Goal: Transaction & Acquisition: Purchase product/service

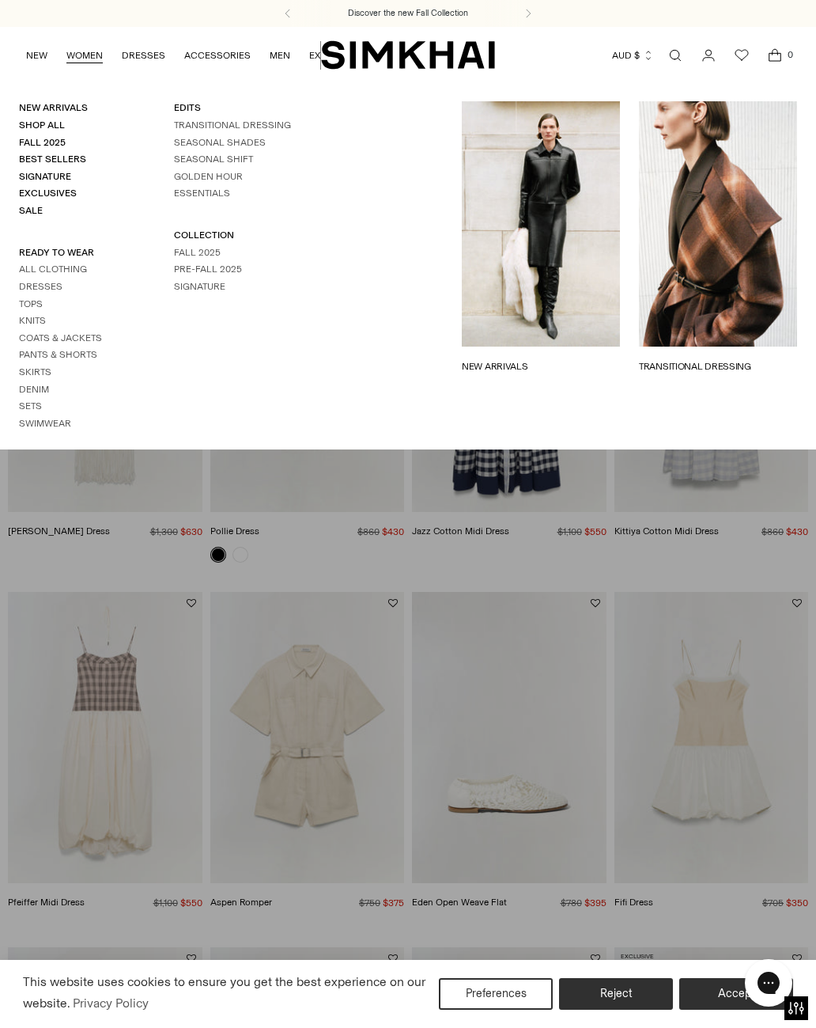
click at [40, 281] on link "Dresses" at bounding box center [41, 286] width 44 height 11
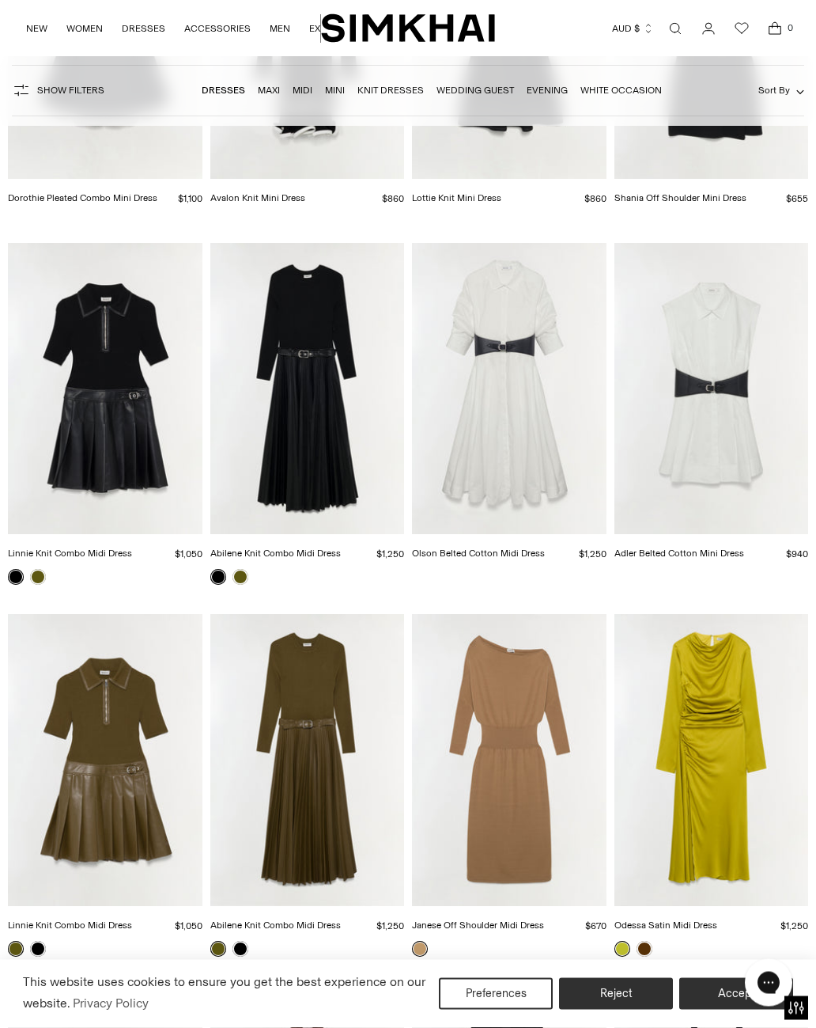
scroll to position [3283, 0]
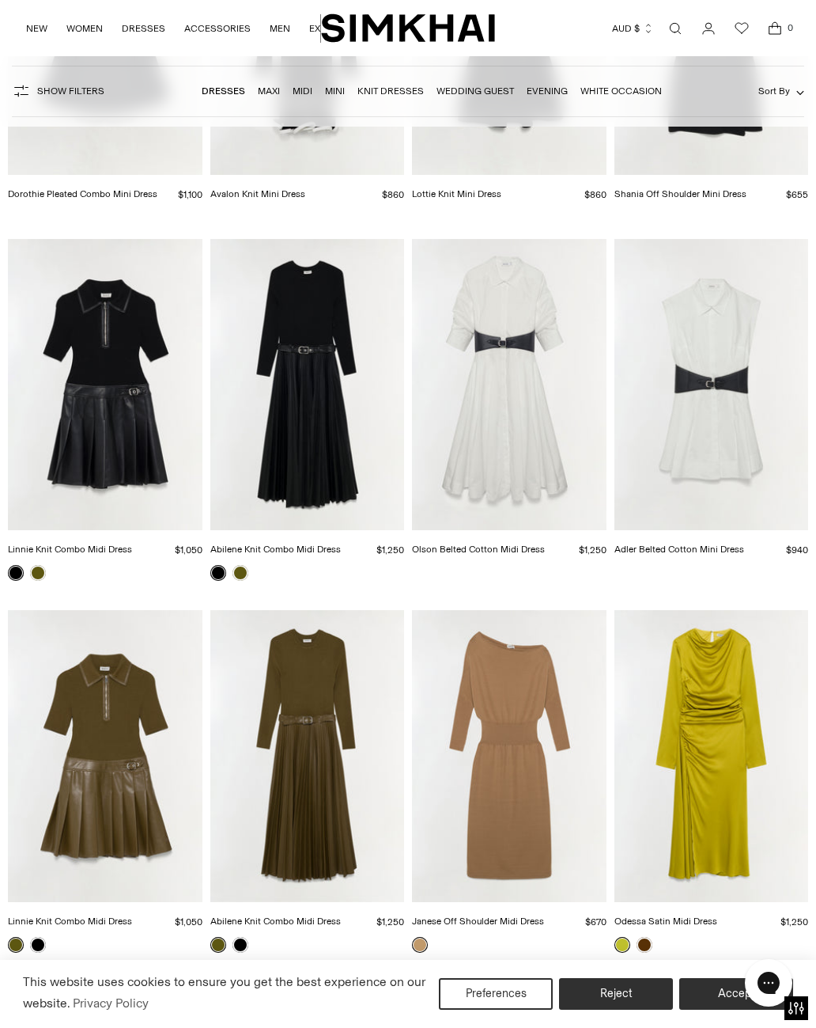
click at [501, 426] on img "Olson Belted Cotton Midi Dress" at bounding box center [509, 384] width 195 height 291
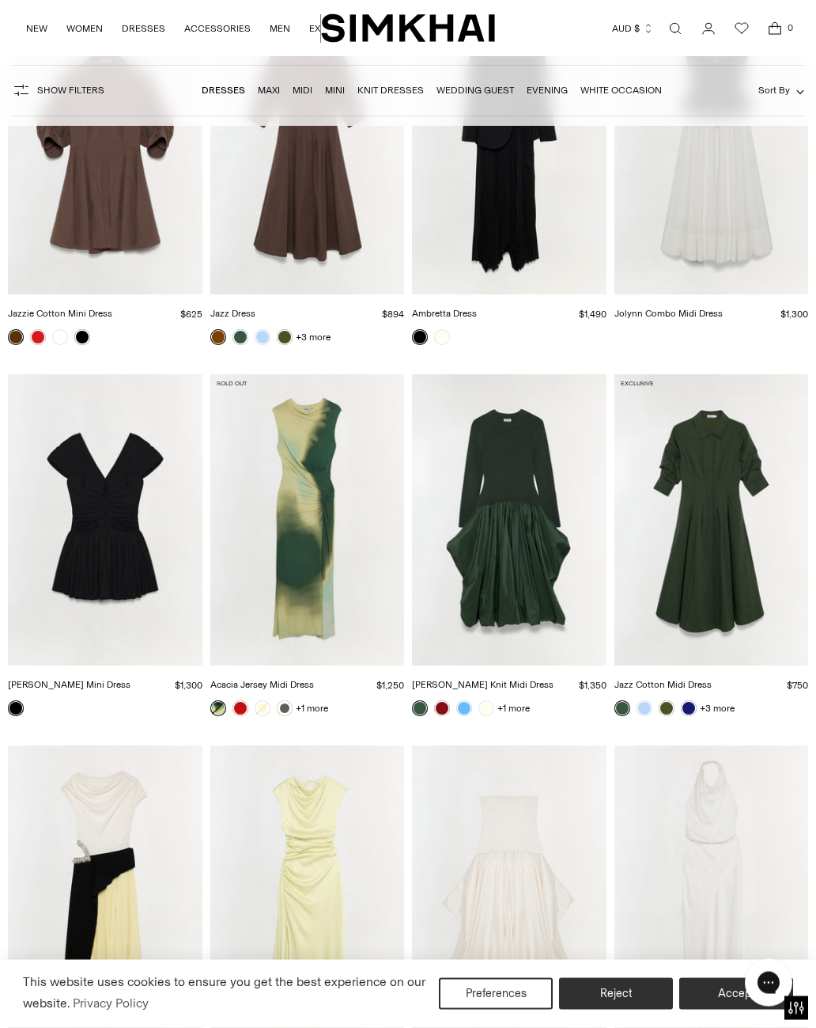
scroll to position [4311, 0]
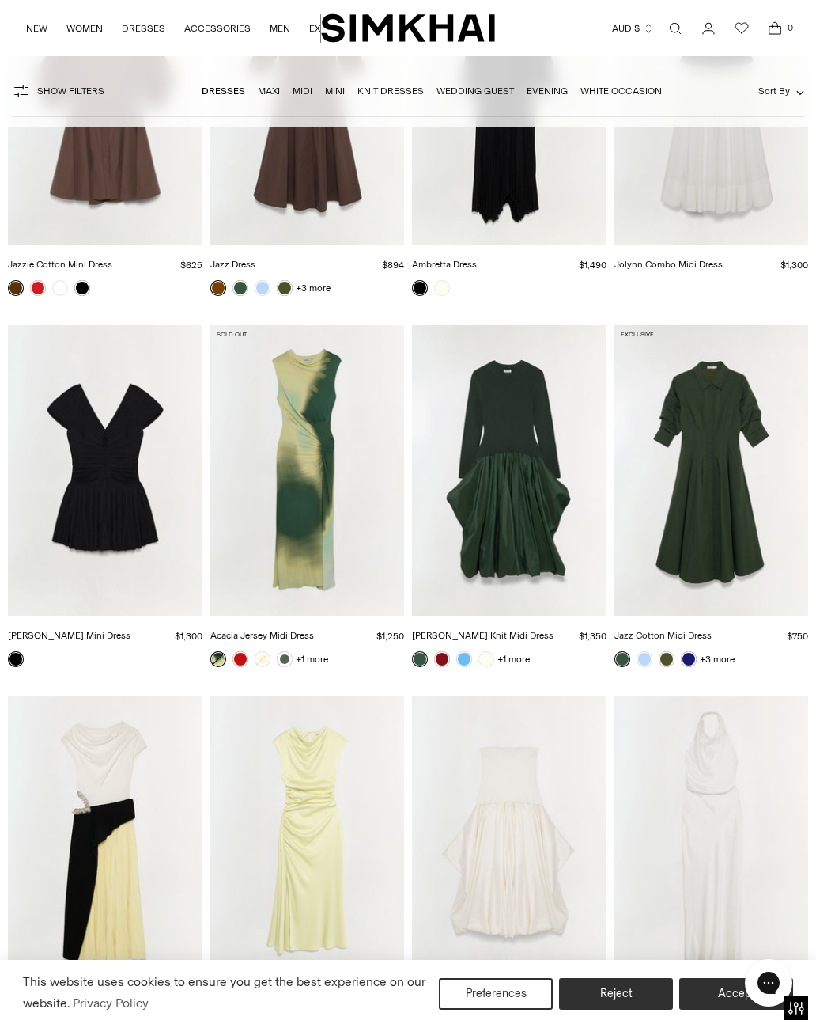
click at [715, 565] on img "Jazz Cotton Midi Dress" at bounding box center [712, 470] width 195 height 291
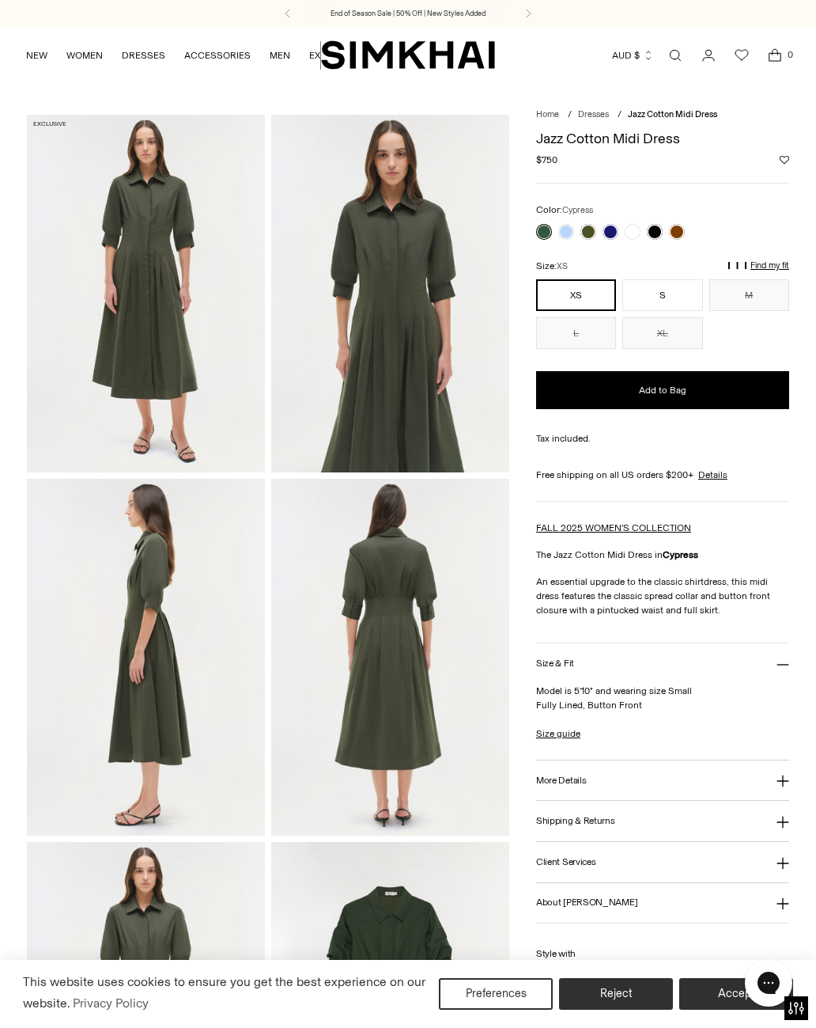
click at [97, 212] on img at bounding box center [146, 293] width 238 height 357
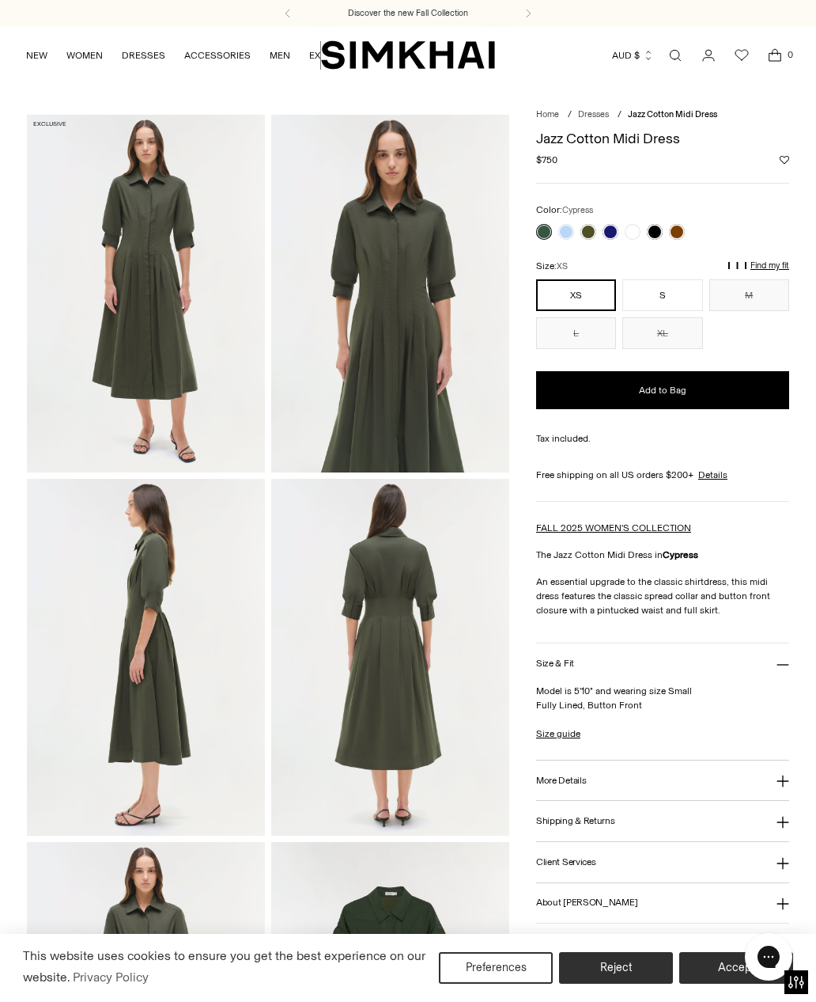
click at [640, 260] on p "Find my fit" at bounding box center [631, 273] width 18 height 28
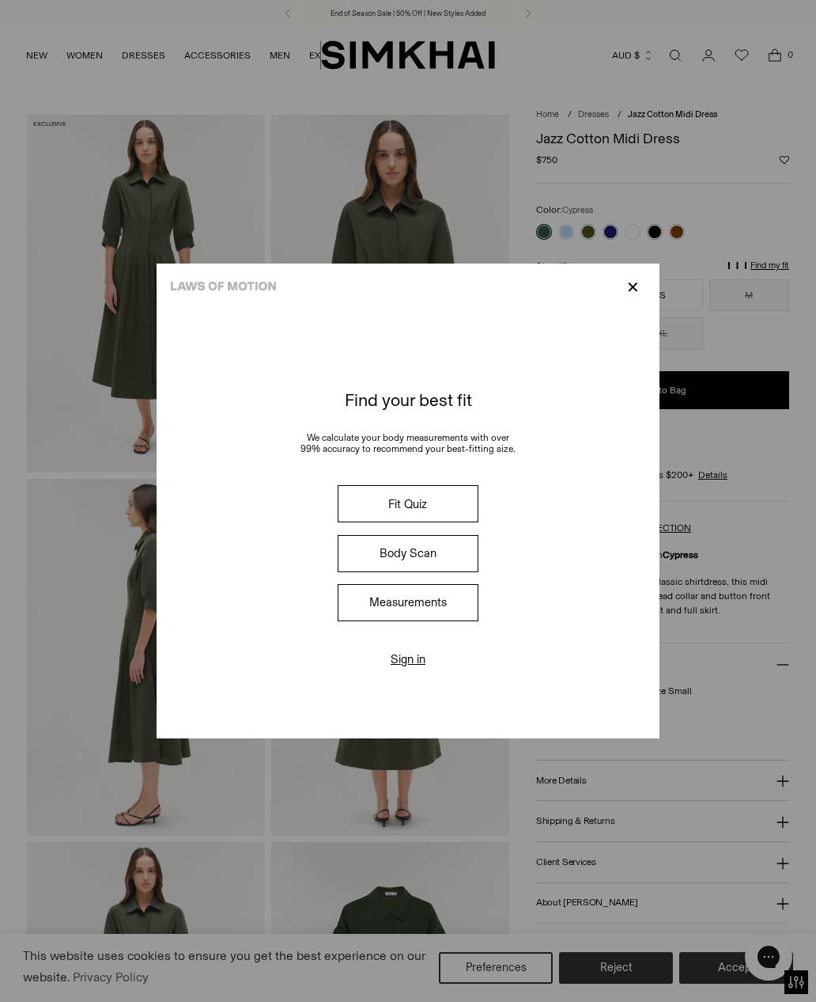
click at [449, 621] on button "Measurements" at bounding box center [408, 602] width 141 height 37
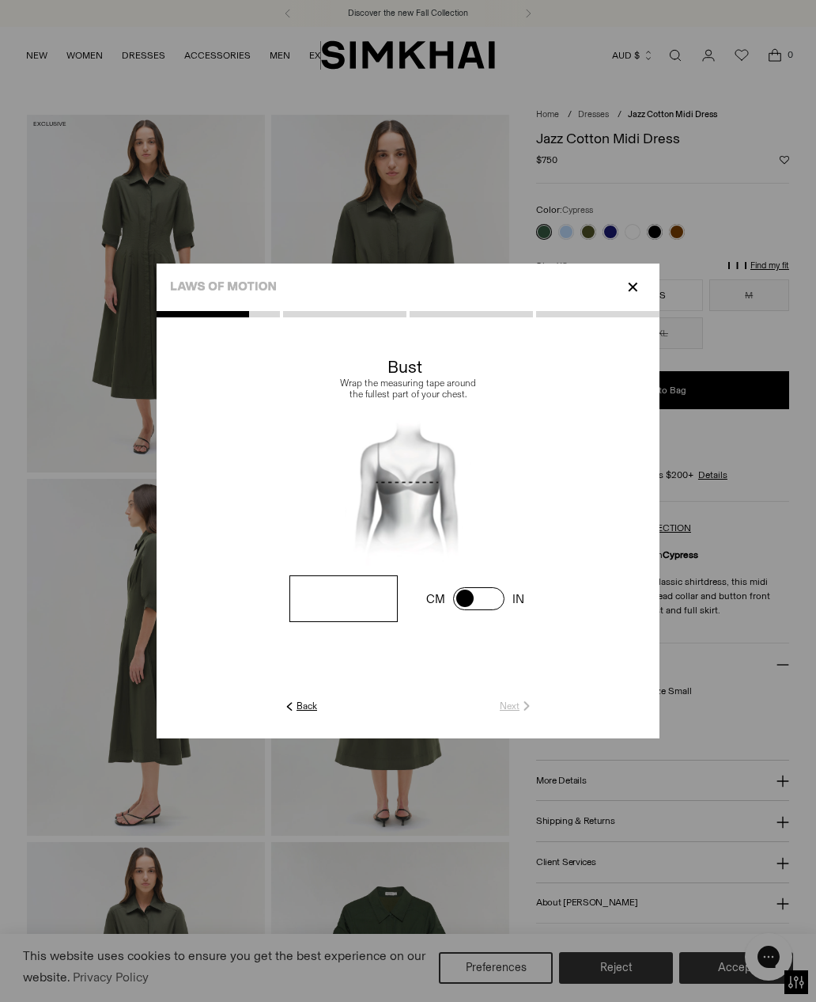
click at [642, 301] on p "✕" at bounding box center [633, 287] width 21 height 27
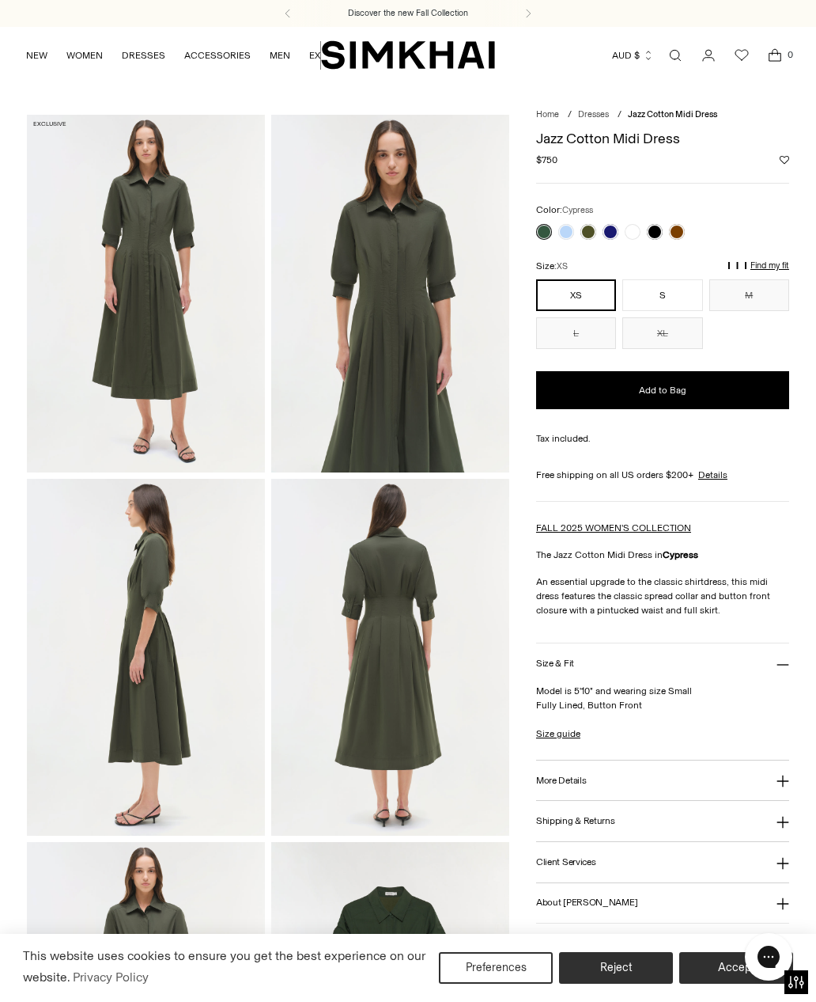
click at [568, 735] on link "Size guide" at bounding box center [558, 733] width 44 height 14
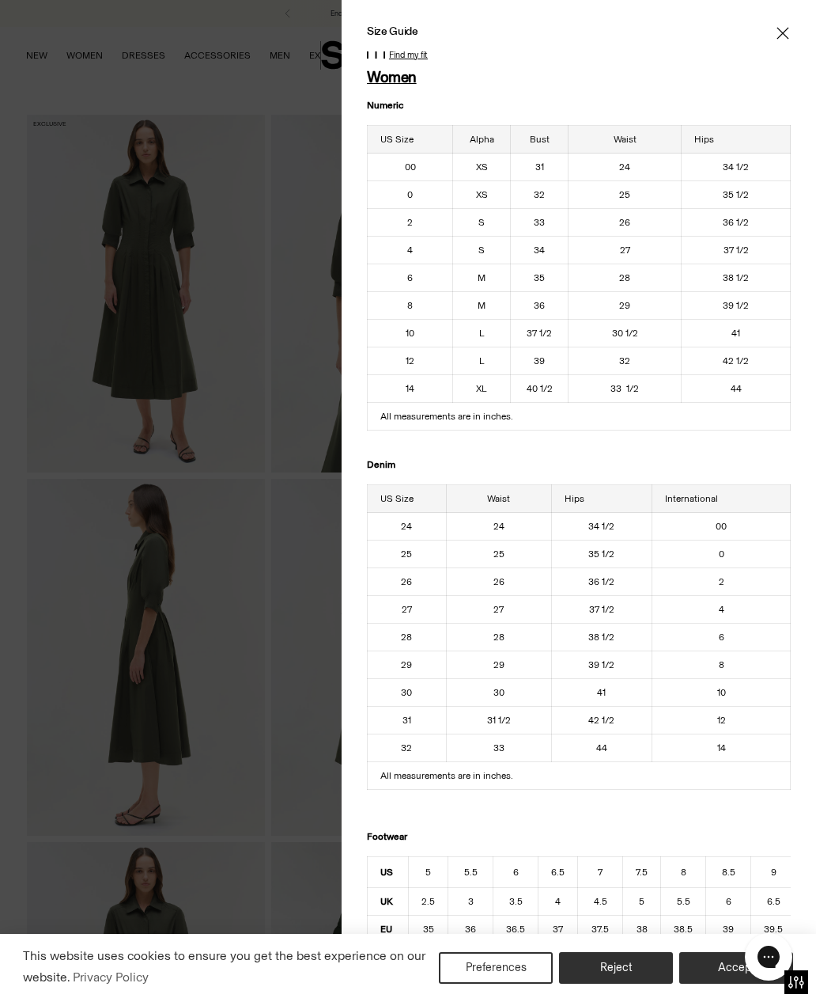
click at [779, 21] on div "Size Guide Women Numeric US Size Alpha Bust Waist Hips 00 XS 31 24 34 1/2 0 XS …" at bounding box center [579, 501] width 475 height 1002
click at [789, 36] on icon "Close" at bounding box center [783, 33] width 13 height 16
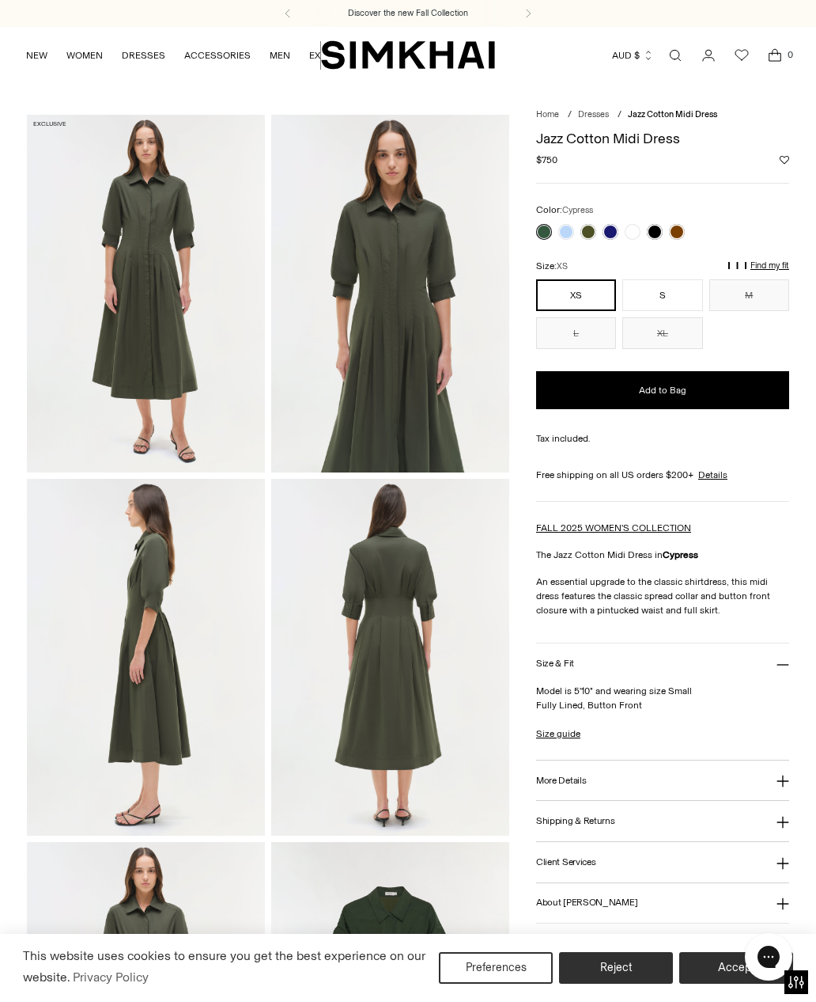
click at [680, 290] on button "S" at bounding box center [663, 295] width 80 height 32
click at [570, 225] on link at bounding box center [567, 232] width 16 height 16
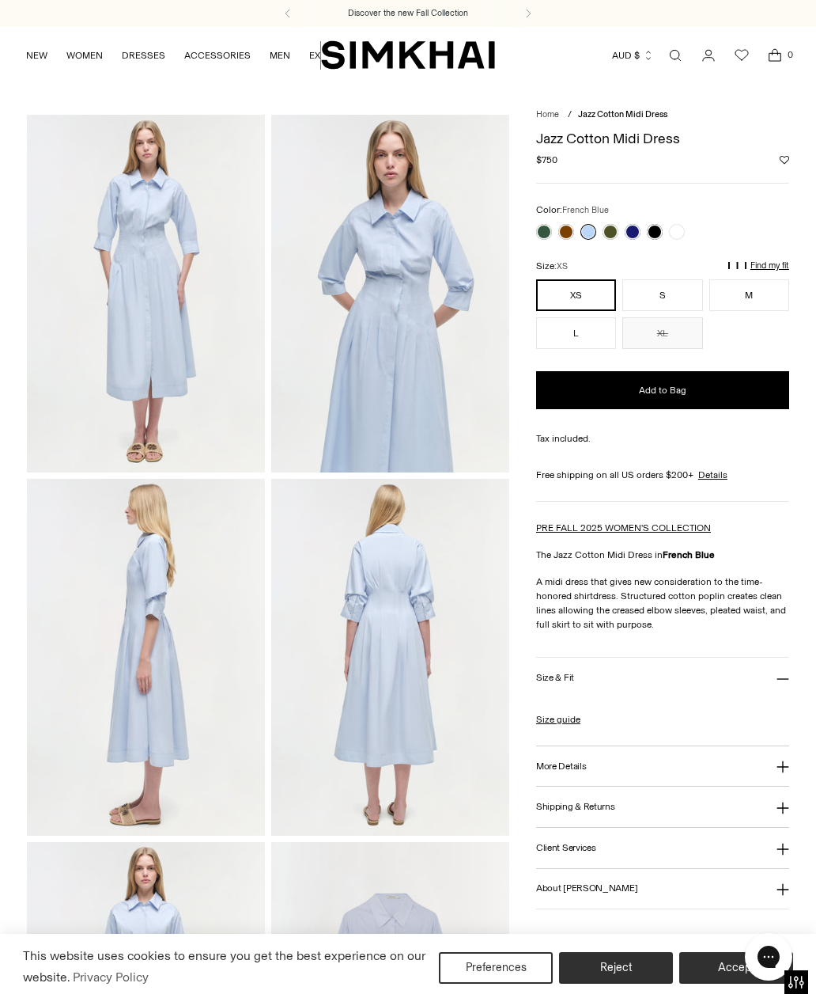
click at [666, 287] on button "S" at bounding box center [663, 295] width 80 height 32
click at [670, 387] on span "Add to Bag" at bounding box center [662, 390] width 47 height 13
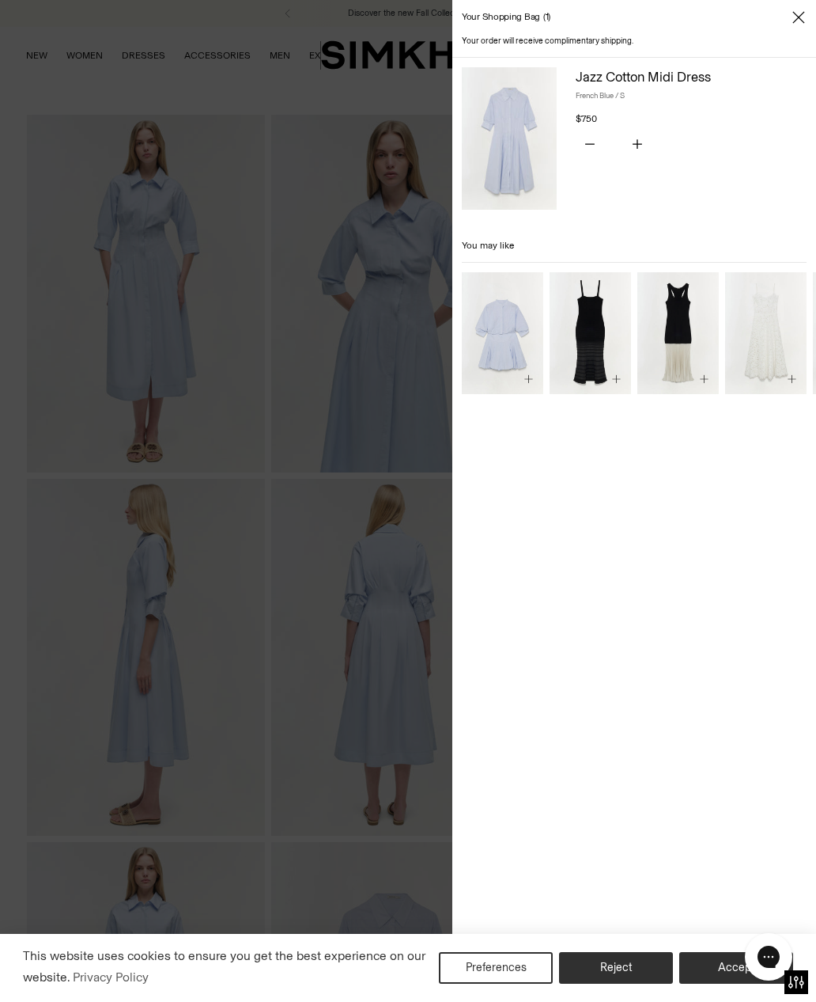
click at [328, 861] on div at bounding box center [408, 501] width 816 height 1002
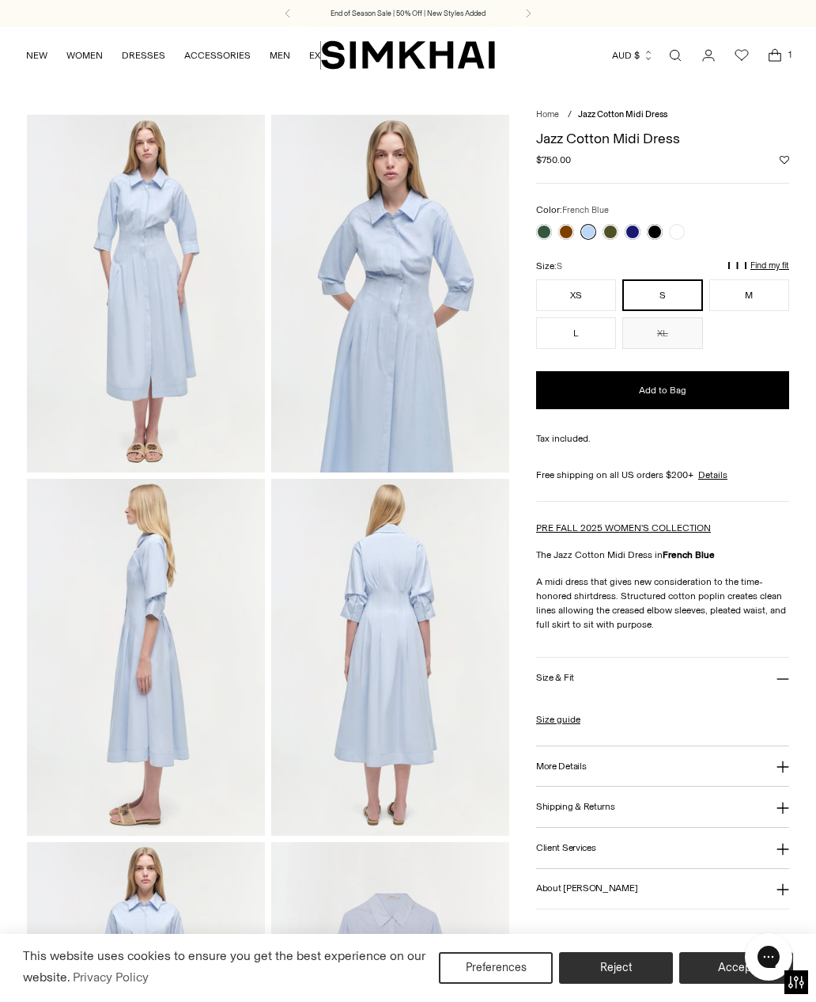
click at [565, 718] on link "Size guide" at bounding box center [558, 719] width 44 height 14
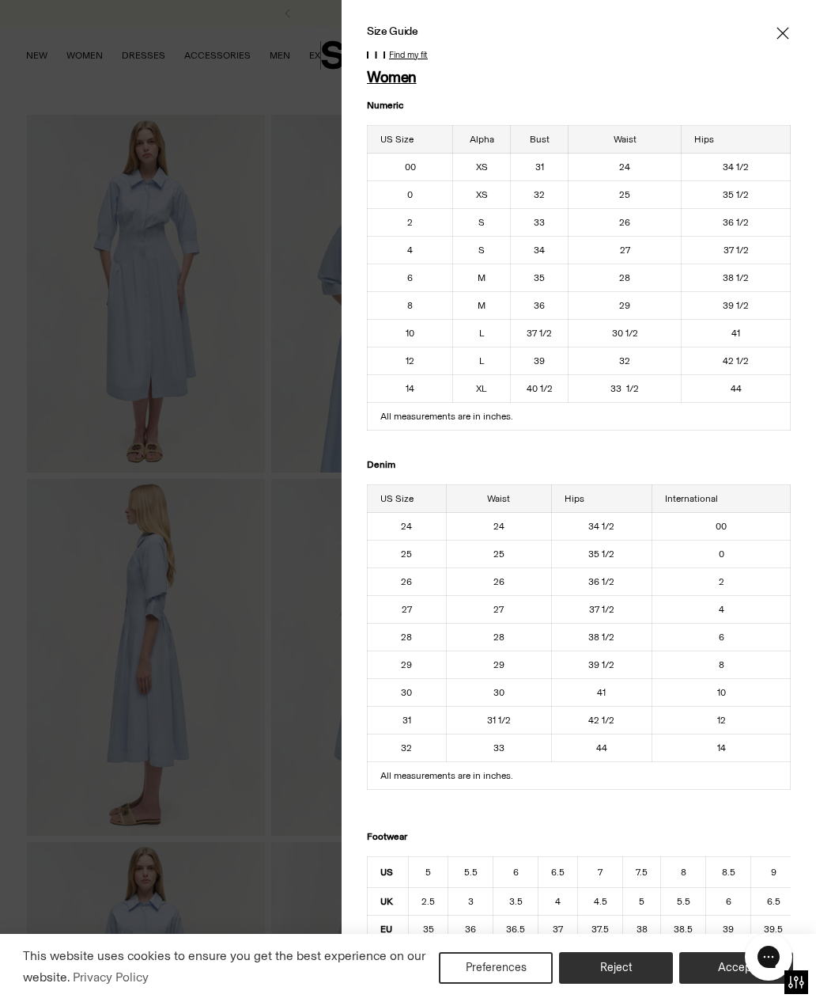
click at [786, 26] on icon "Close" at bounding box center [783, 33] width 13 height 16
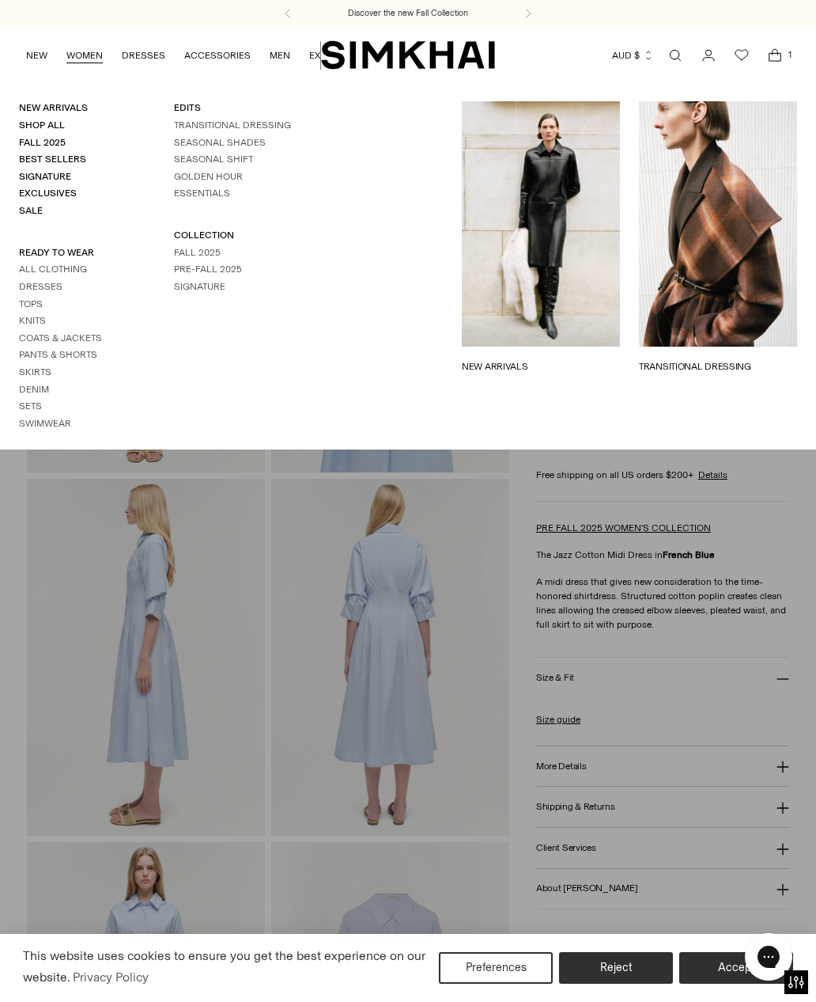
click at [99, 54] on link "WOMEN" at bounding box center [84, 55] width 36 height 35
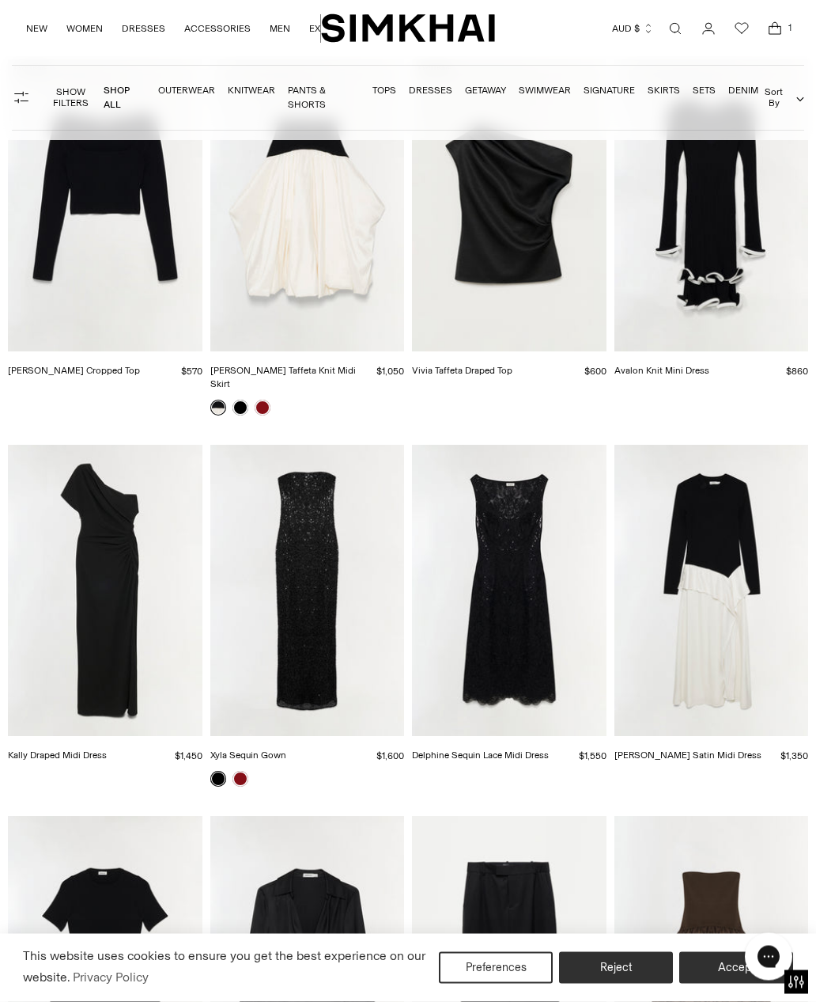
scroll to position [11018, 0]
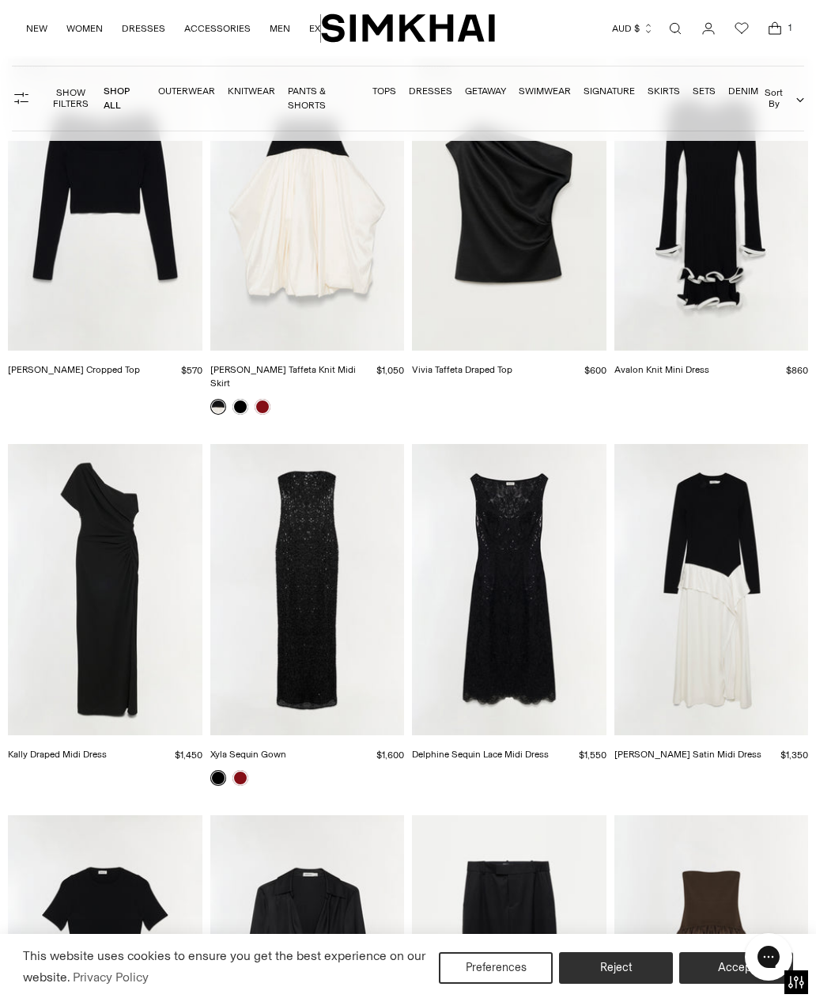
click at [309, 554] on img "Xyla Sequin Gown" at bounding box center [307, 589] width 195 height 291
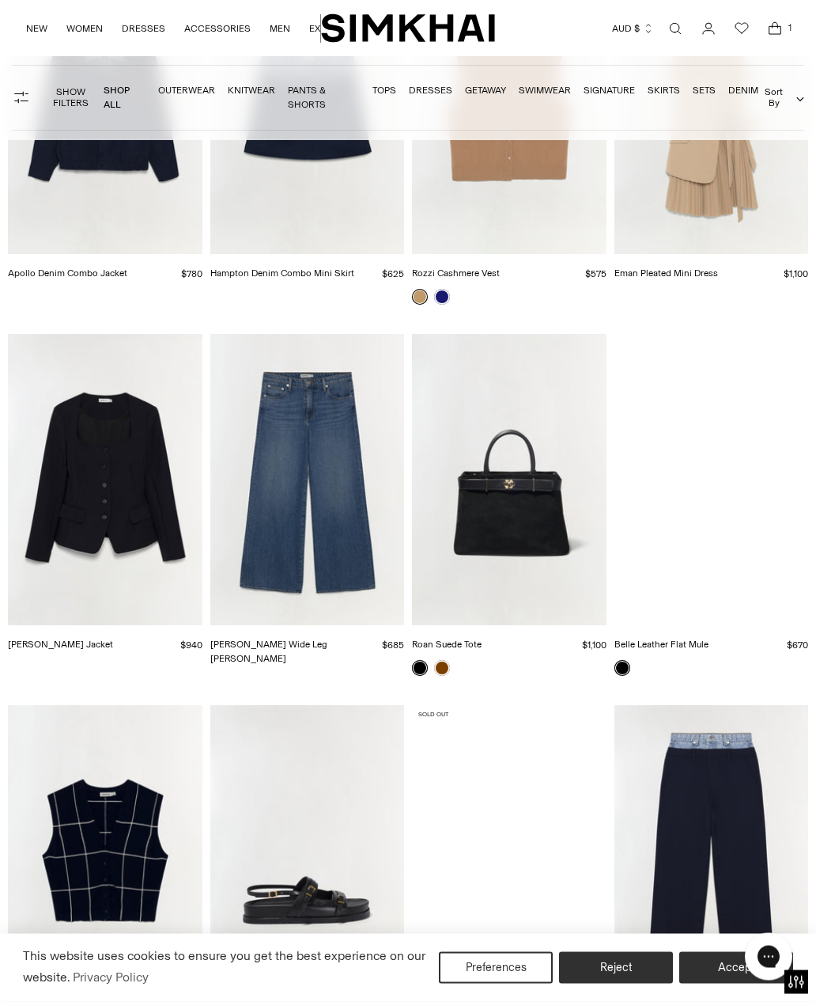
scroll to position [15610, 0]
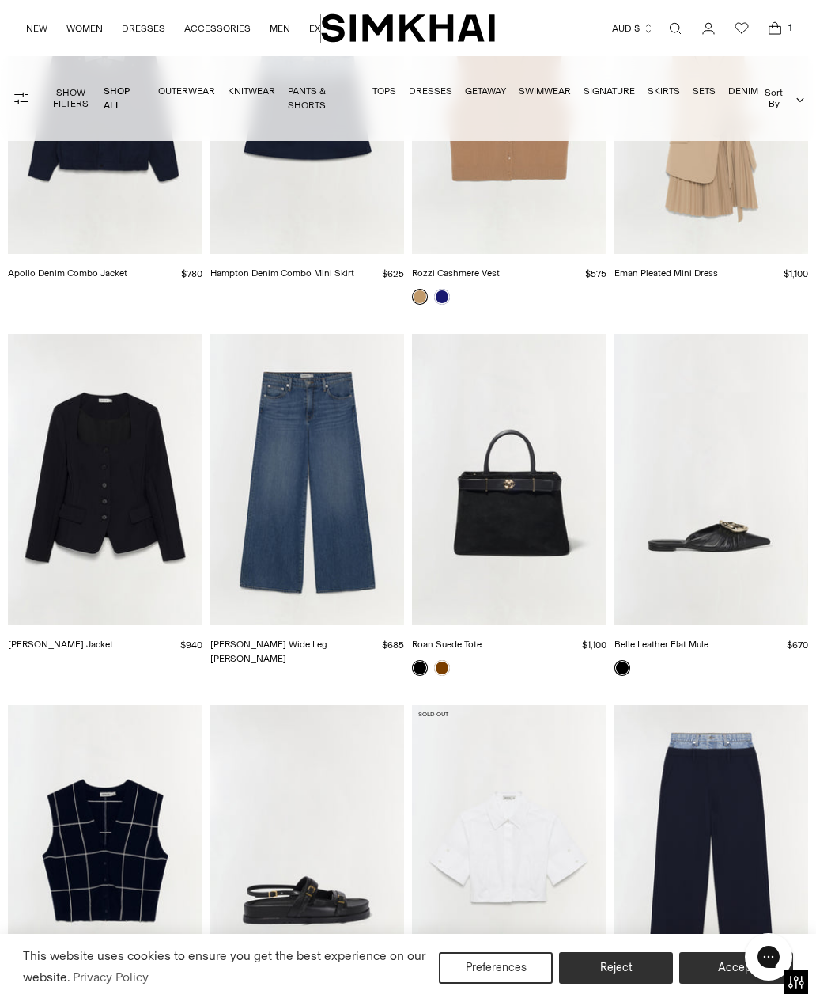
click at [447, 660] on link at bounding box center [442, 668] width 16 height 16
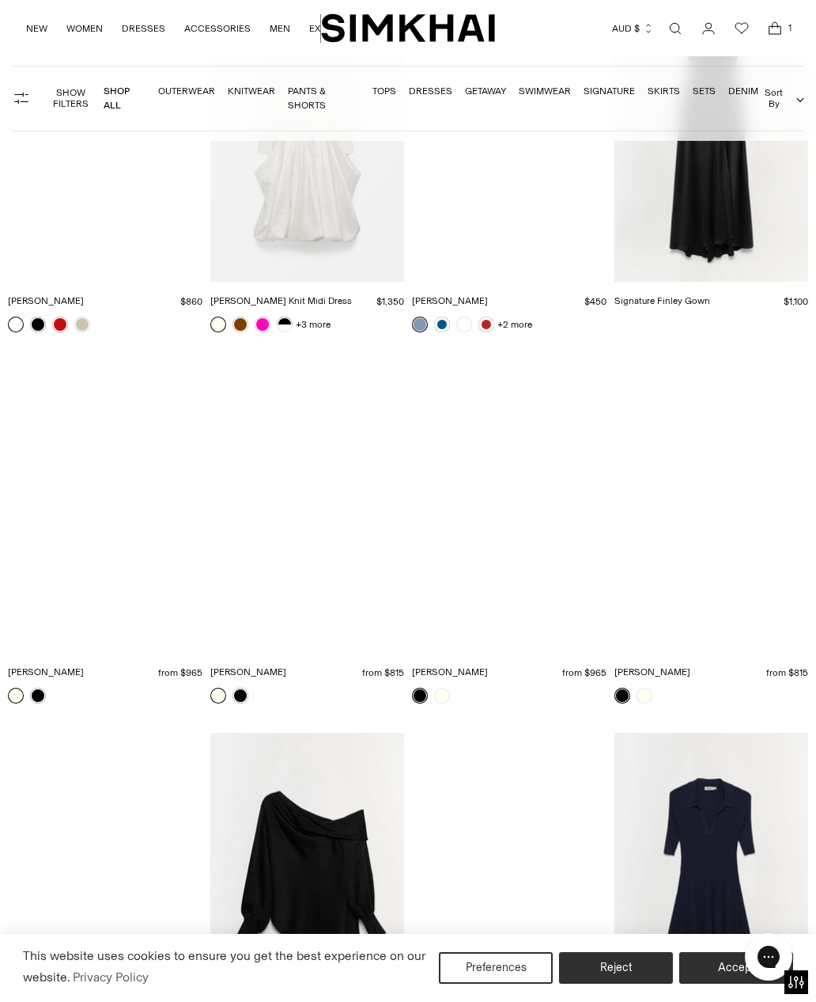
scroll to position [38253, 0]
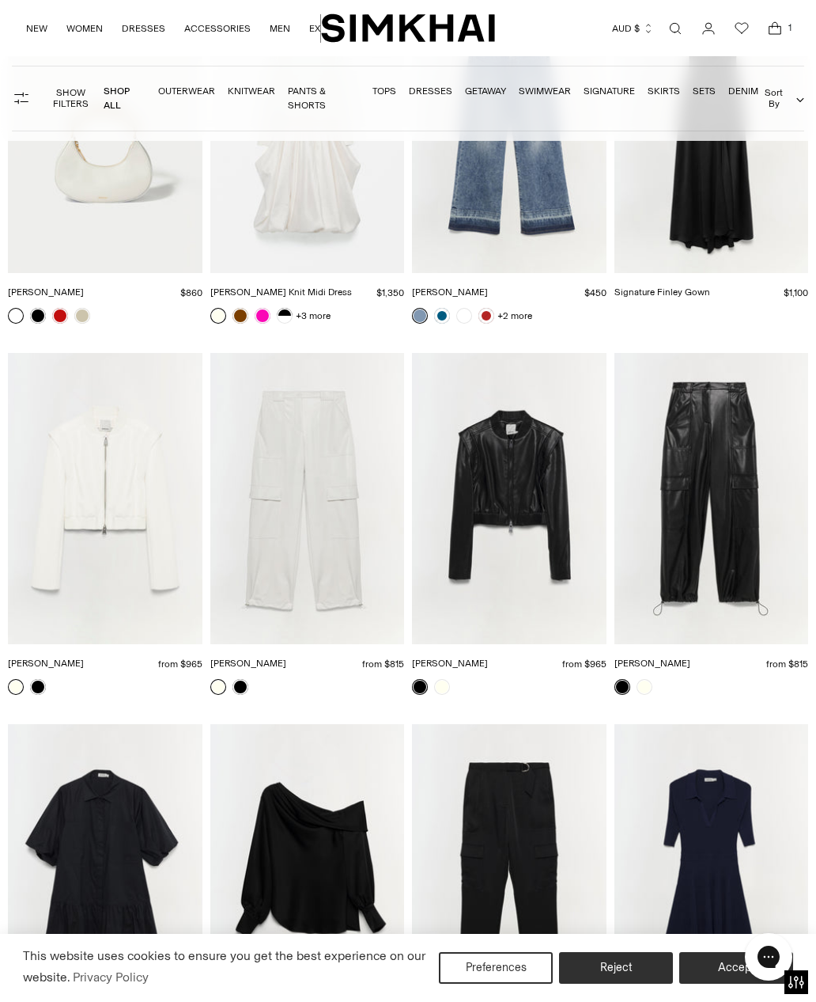
click at [618, 983] on button "Reject" at bounding box center [616, 968] width 114 height 32
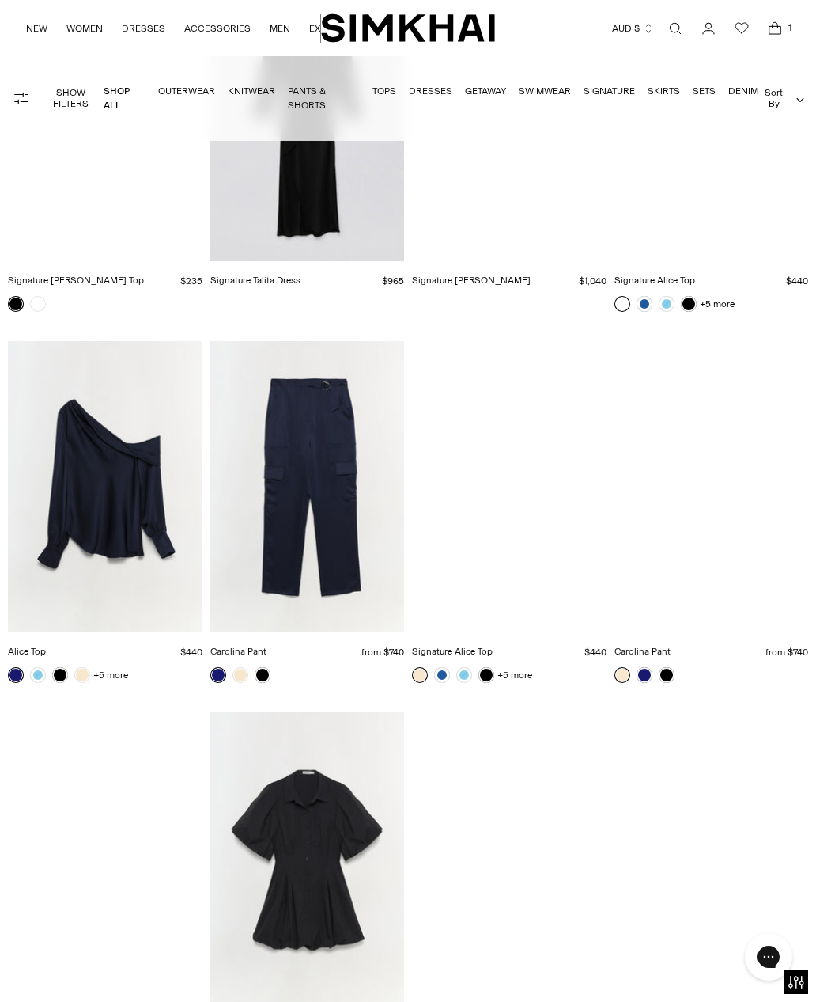
scroll to position [40120, 0]
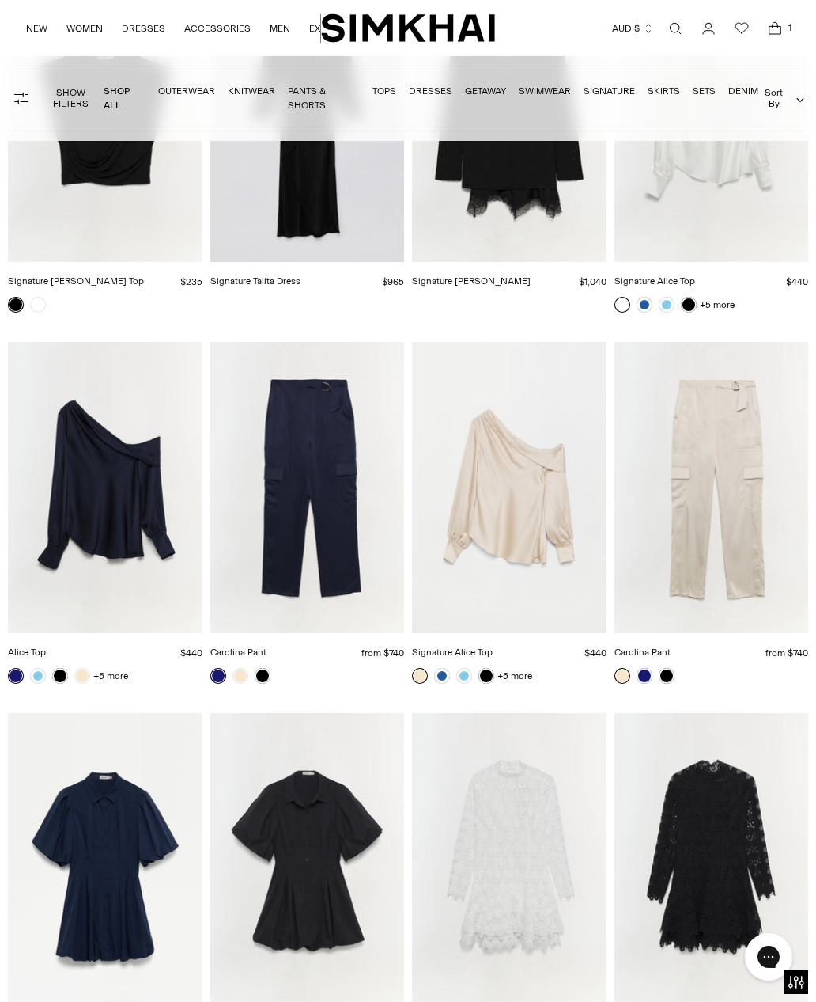
click at [715, 342] on img "Carolina Pant" at bounding box center [712, 487] width 195 height 291
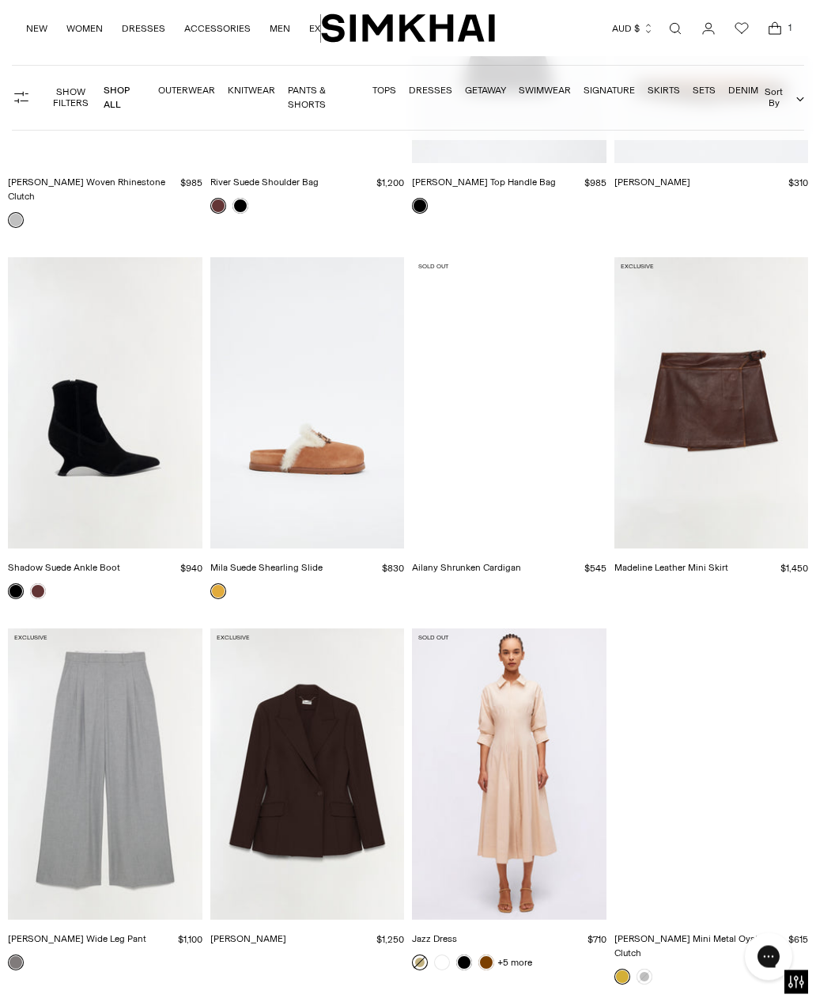
scroll to position [46141, 0]
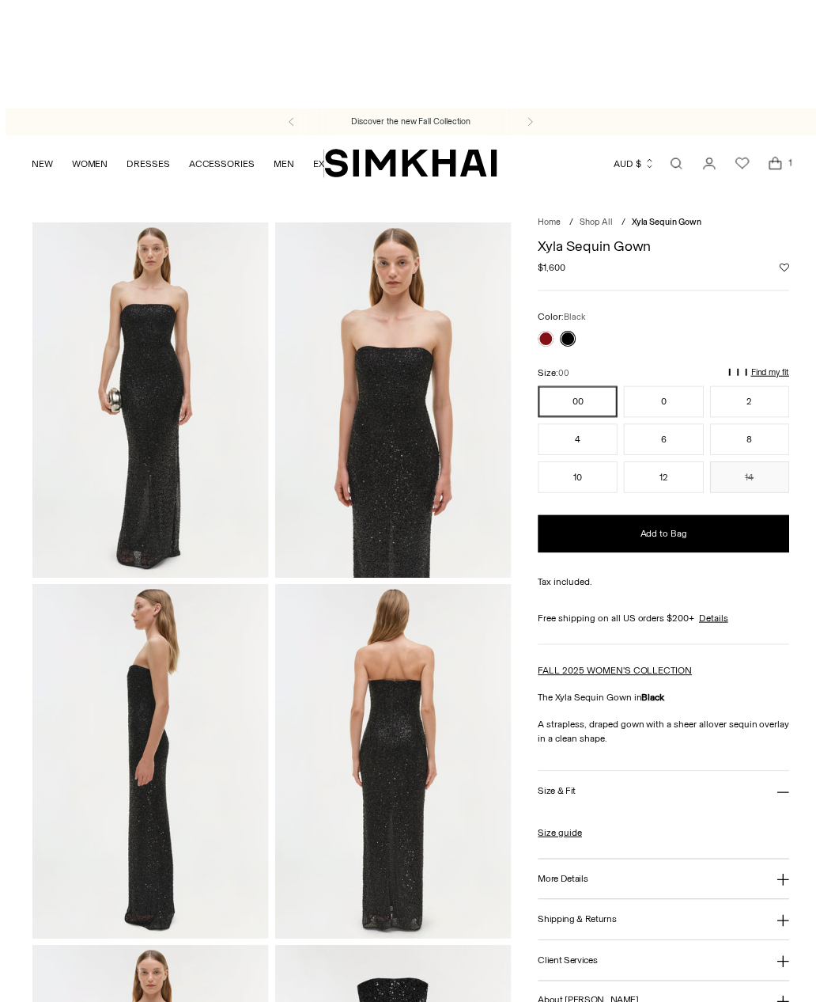
scroll to position [2, 0]
